Goal: Task Accomplishment & Management: Use online tool/utility

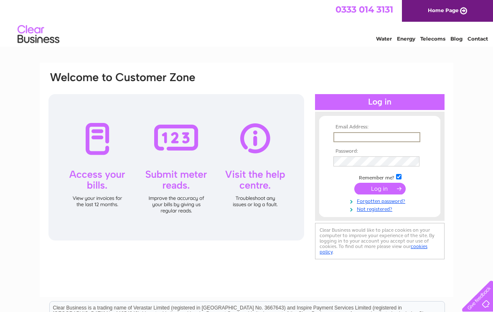
type input "Betterbodiesfalkirk1@hotmail.co.uk"
click at [380, 189] on input "submit" at bounding box center [379, 188] width 51 height 12
click at [383, 188] on input "submit" at bounding box center [379, 188] width 51 height 12
click at [386, 188] on input "submit" at bounding box center [379, 188] width 51 height 12
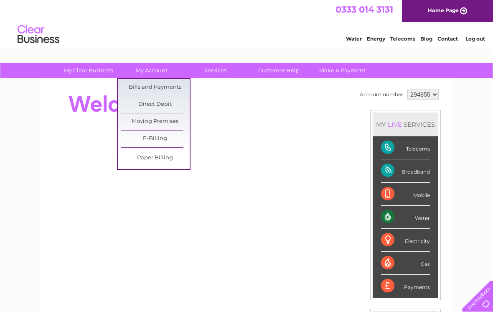
click at [406, 219] on div "Water" at bounding box center [405, 217] width 49 height 23
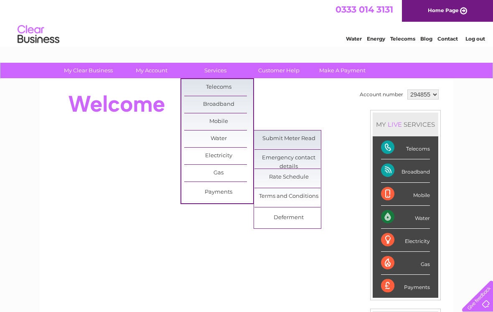
click at [292, 140] on link "Submit Meter Read" at bounding box center [288, 138] width 69 height 17
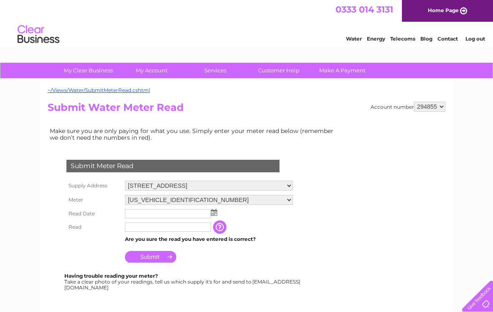
click at [216, 215] on img at bounding box center [214, 212] width 6 height 7
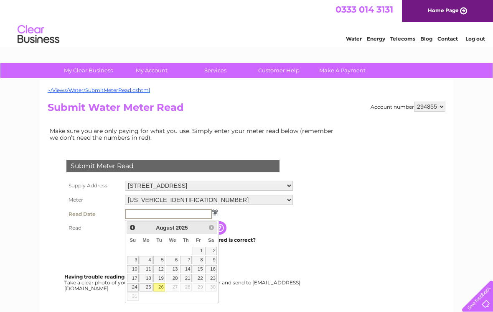
click at [162, 285] on link "26" at bounding box center [159, 287] width 12 height 8
type input "[DATE]"
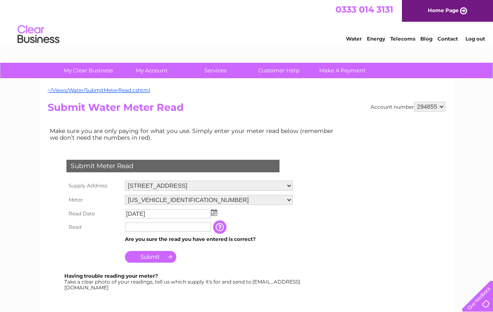
click at [173, 231] on input "text" at bounding box center [168, 226] width 86 height 9
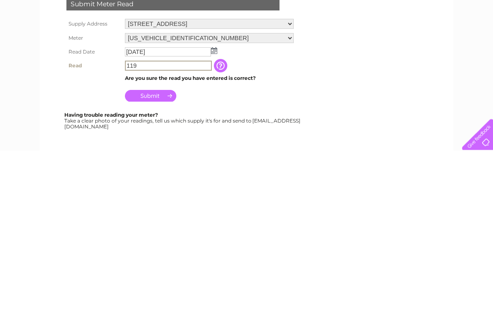
type input "119"
click at [156, 251] on input "Submit" at bounding box center [150, 257] width 51 height 12
